Goal: Task Accomplishment & Management: Use online tool/utility

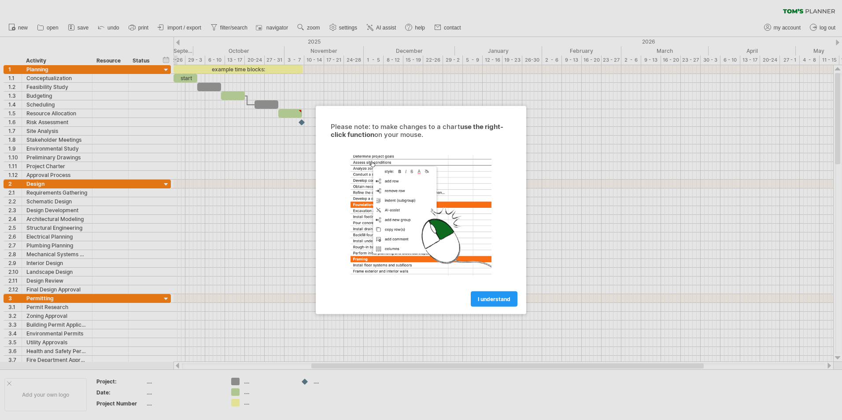
drag, startPoint x: 0, startPoint y: 0, endPoint x: 451, endPoint y: 297, distance: 539.8
click at [490, 300] on span "I understand" at bounding box center [494, 299] width 33 height 7
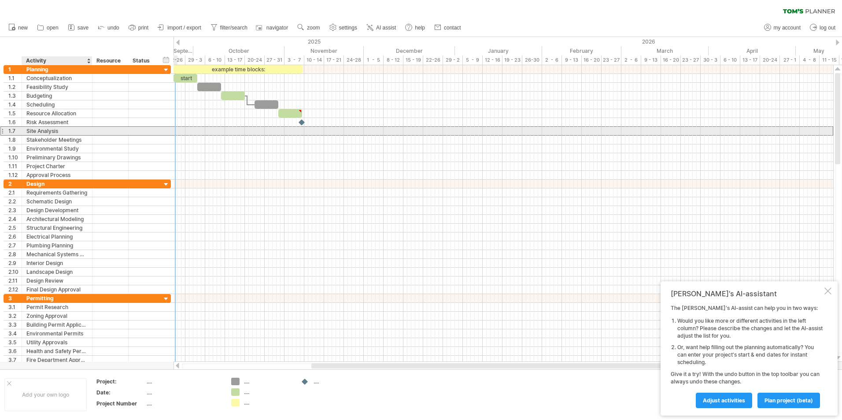
click at [58, 128] on div "Site Analysis" at bounding box center [56, 131] width 61 height 8
click at [82, 29] on span "save" at bounding box center [83, 28] width 11 height 6
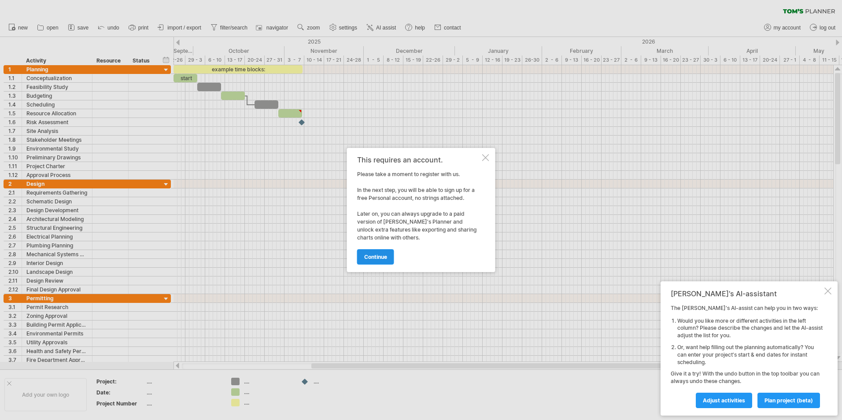
click at [381, 259] on span "continue" at bounding box center [375, 257] width 23 height 7
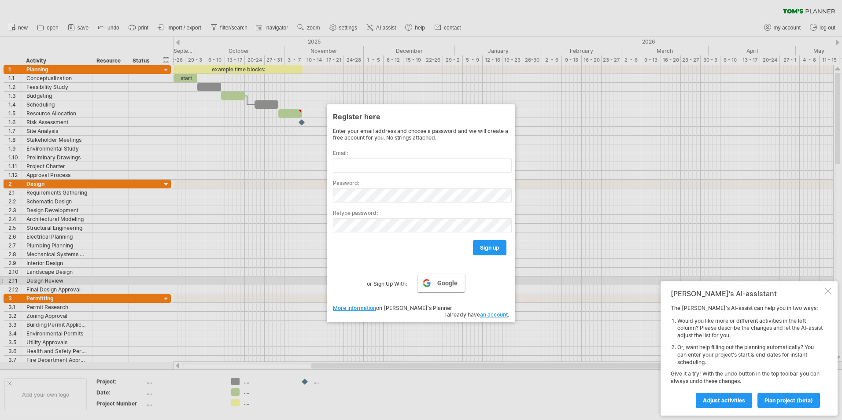
click at [445, 278] on link "Google" at bounding box center [442, 283] width 48 height 18
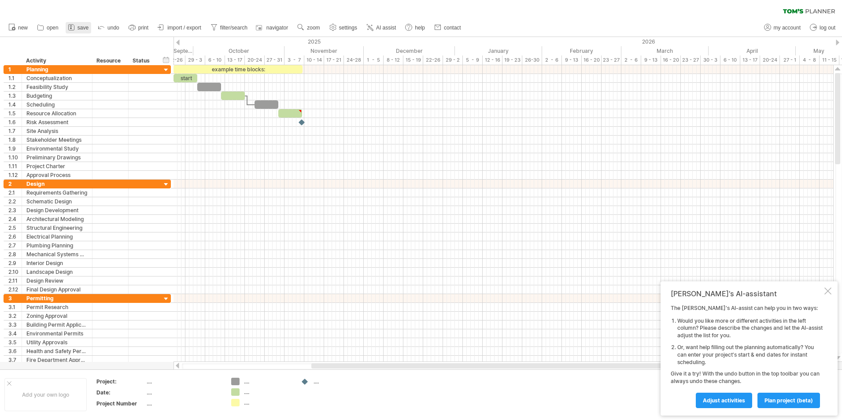
click at [78, 25] on span "save" at bounding box center [83, 28] width 11 height 6
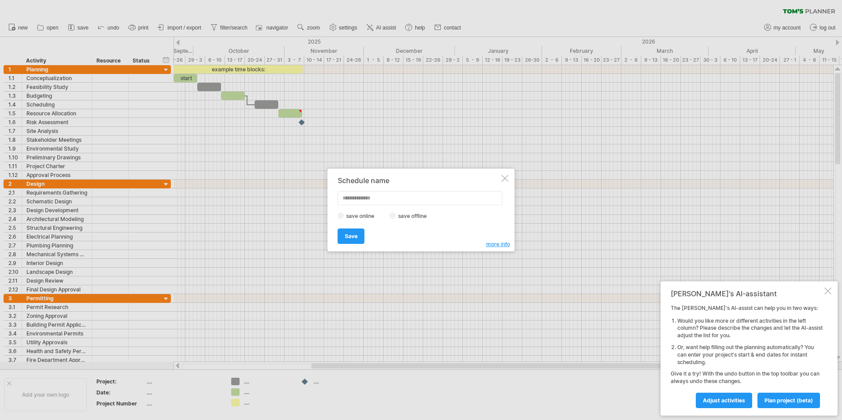
click at [411, 214] on label "save offline" at bounding box center [415, 216] width 38 height 7
click at [359, 234] on link "Save" at bounding box center [351, 236] width 27 height 15
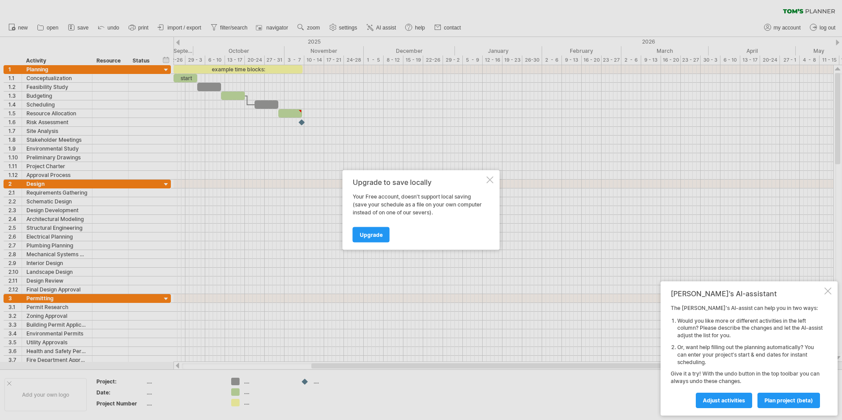
click at [495, 180] on div "Upgrade to save locally Your Free account, doesn't support local saving (save y…" at bounding box center [421, 210] width 157 height 80
click at [490, 179] on div at bounding box center [490, 180] width 7 height 7
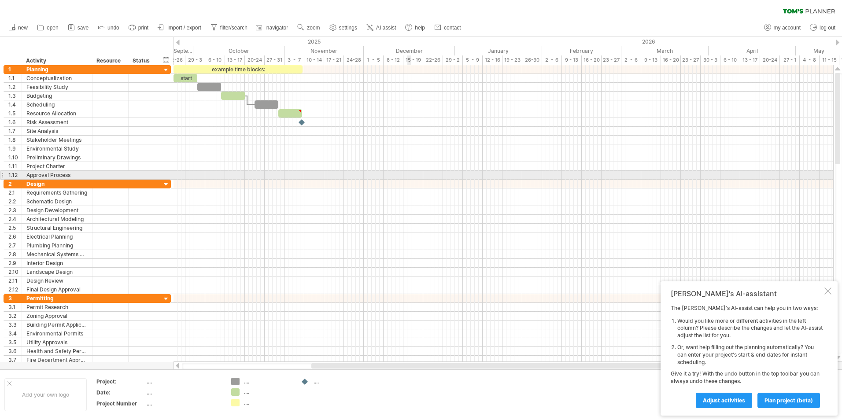
click at [401, 177] on div at bounding box center [504, 175] width 660 height 9
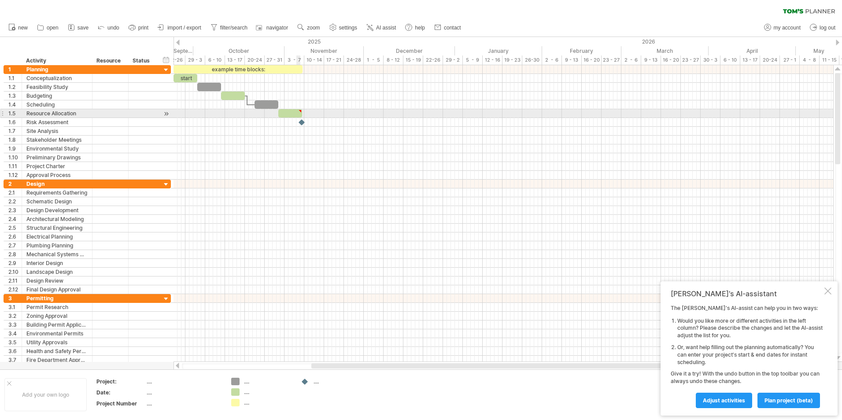
type textarea "**********"
click at [296, 114] on div at bounding box center [290, 113] width 24 height 8
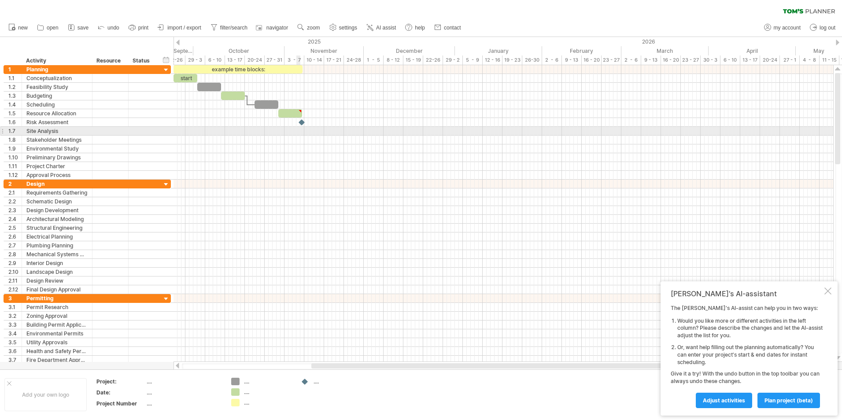
click at [299, 128] on div at bounding box center [504, 131] width 660 height 9
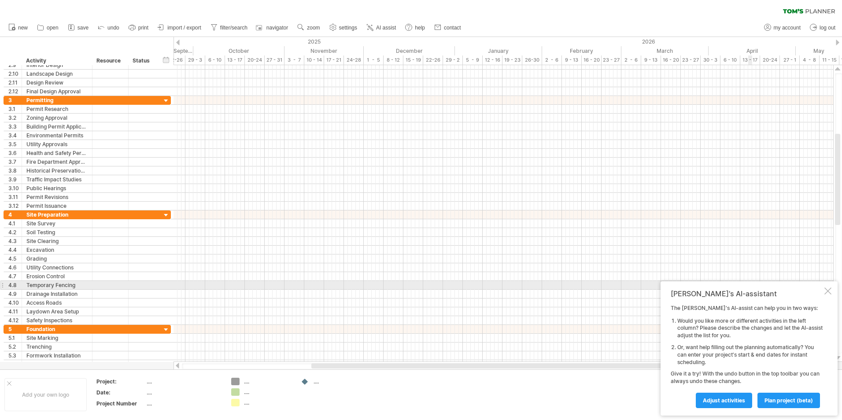
click at [827, 290] on div at bounding box center [828, 291] width 7 height 7
